Goal: Task Accomplishment & Management: Manage account settings

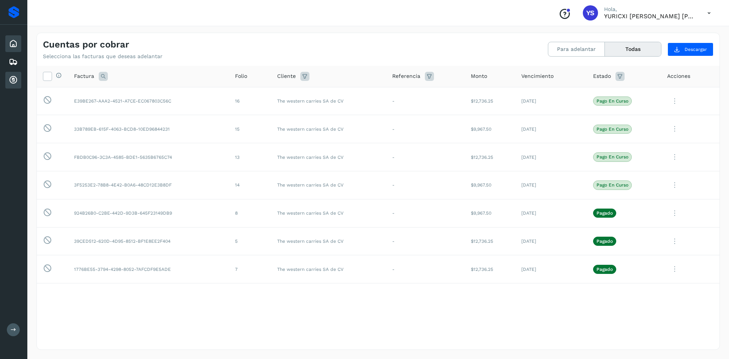
click at [16, 41] on icon at bounding box center [13, 43] width 9 height 9
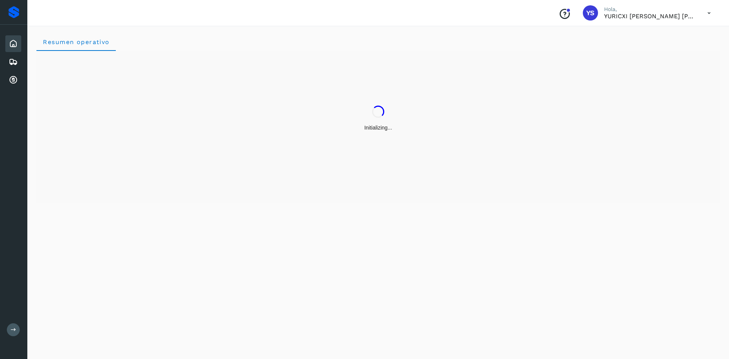
click at [709, 14] on icon at bounding box center [709, 13] width 16 height 16
click at [659, 35] on div "Cerrar sesión" at bounding box center [671, 34] width 90 height 14
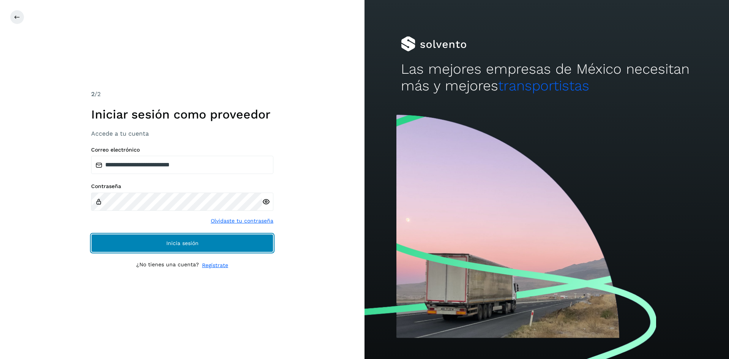
click at [161, 240] on button "Inicia sesión" at bounding box center [182, 243] width 182 height 18
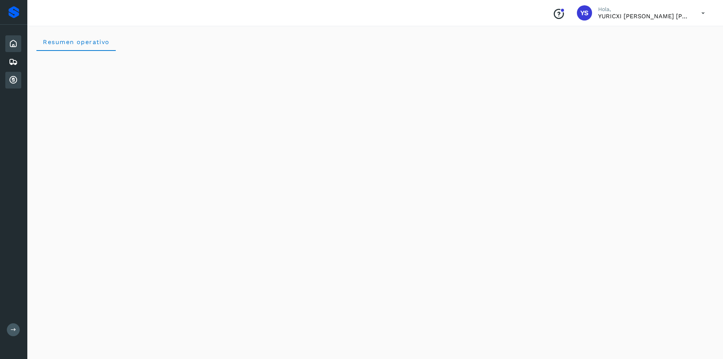
click at [17, 78] on icon at bounding box center [13, 80] width 9 height 9
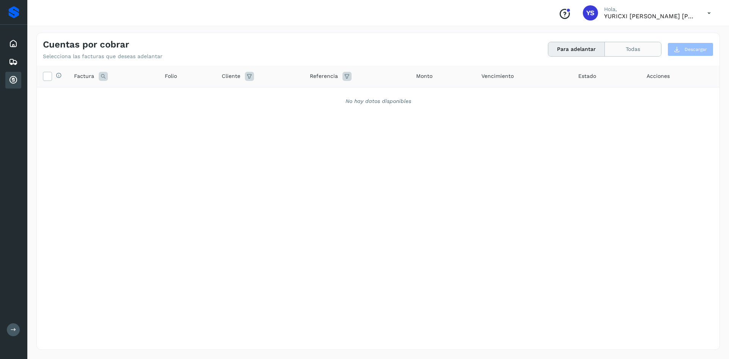
click at [628, 48] on button "Todas" at bounding box center [633, 49] width 56 height 14
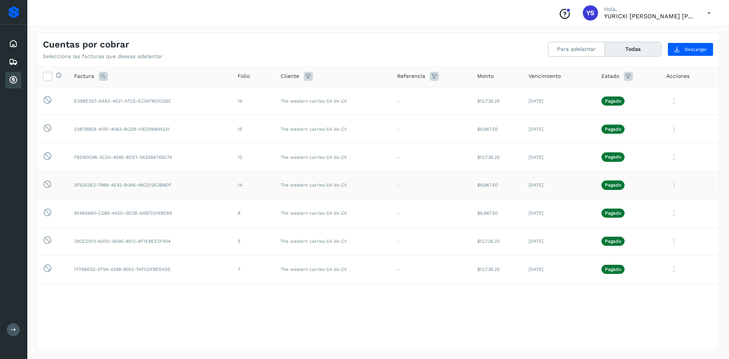
click at [675, 185] on icon at bounding box center [673, 185] width 15 height 16
click at [664, 246] on button "CEP" at bounding box center [667, 248] width 90 height 14
click at [674, 186] on icon at bounding box center [673, 185] width 15 height 16
click at [650, 232] on button "C.Solvento" at bounding box center [667, 233] width 90 height 15
click at [674, 186] on icon at bounding box center [673, 185] width 15 height 16
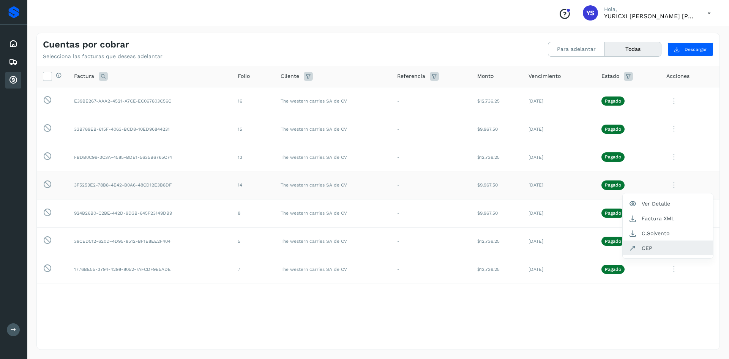
click at [655, 249] on button "CEP" at bounding box center [667, 248] width 90 height 14
